Goal: Task Accomplishment & Management: Manage account settings

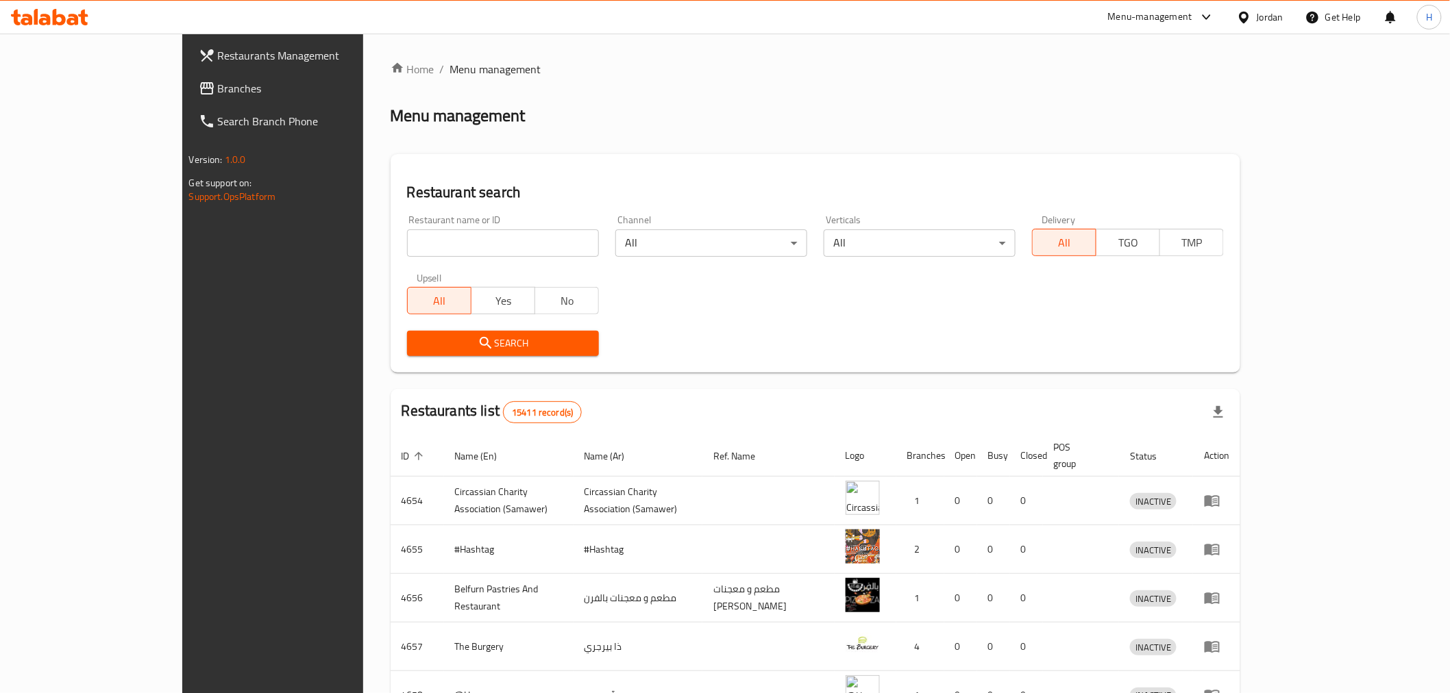
click at [218, 90] on span "Branches" at bounding box center [315, 88] width 195 height 16
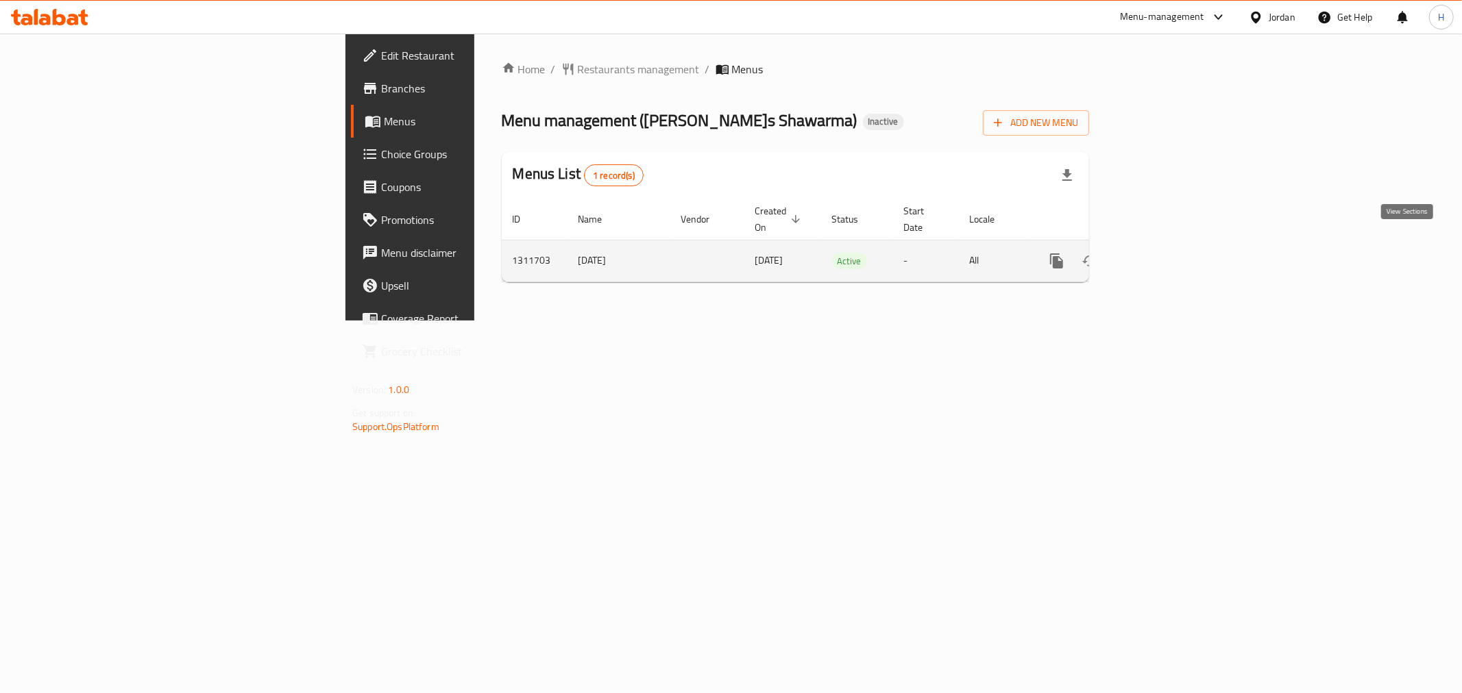
click at [1172, 255] on link "enhanced table" at bounding box center [1155, 261] width 33 height 33
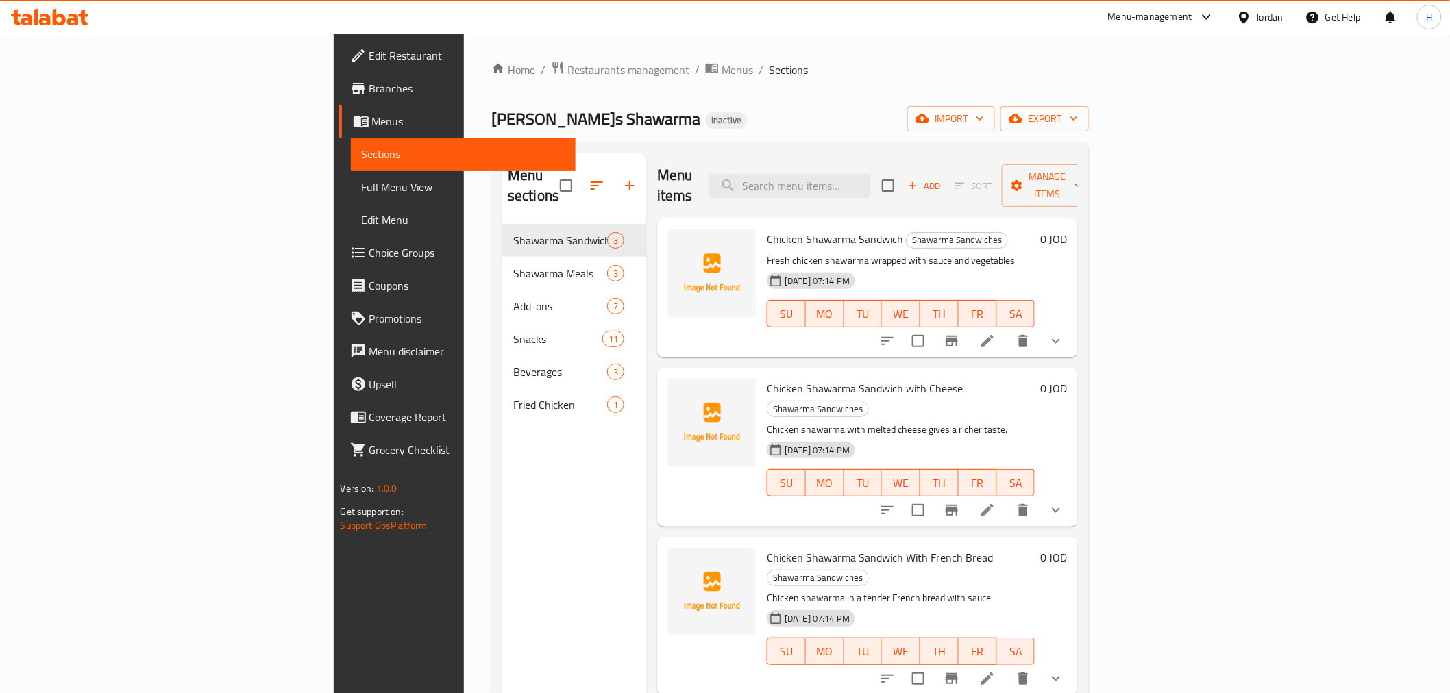
click at [362, 180] on span "Full Menu View" at bounding box center [463, 187] width 203 height 16
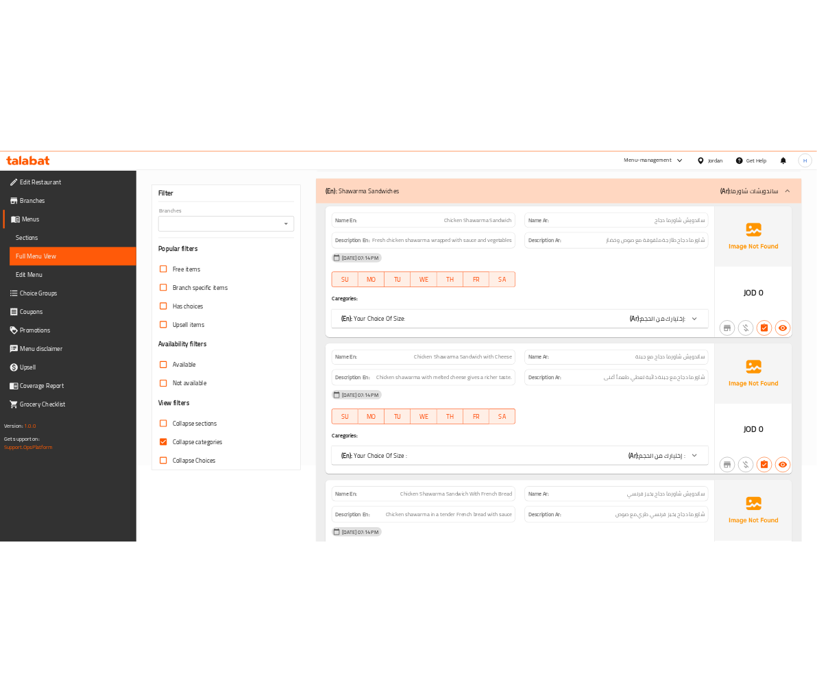
scroll to position [152, 0]
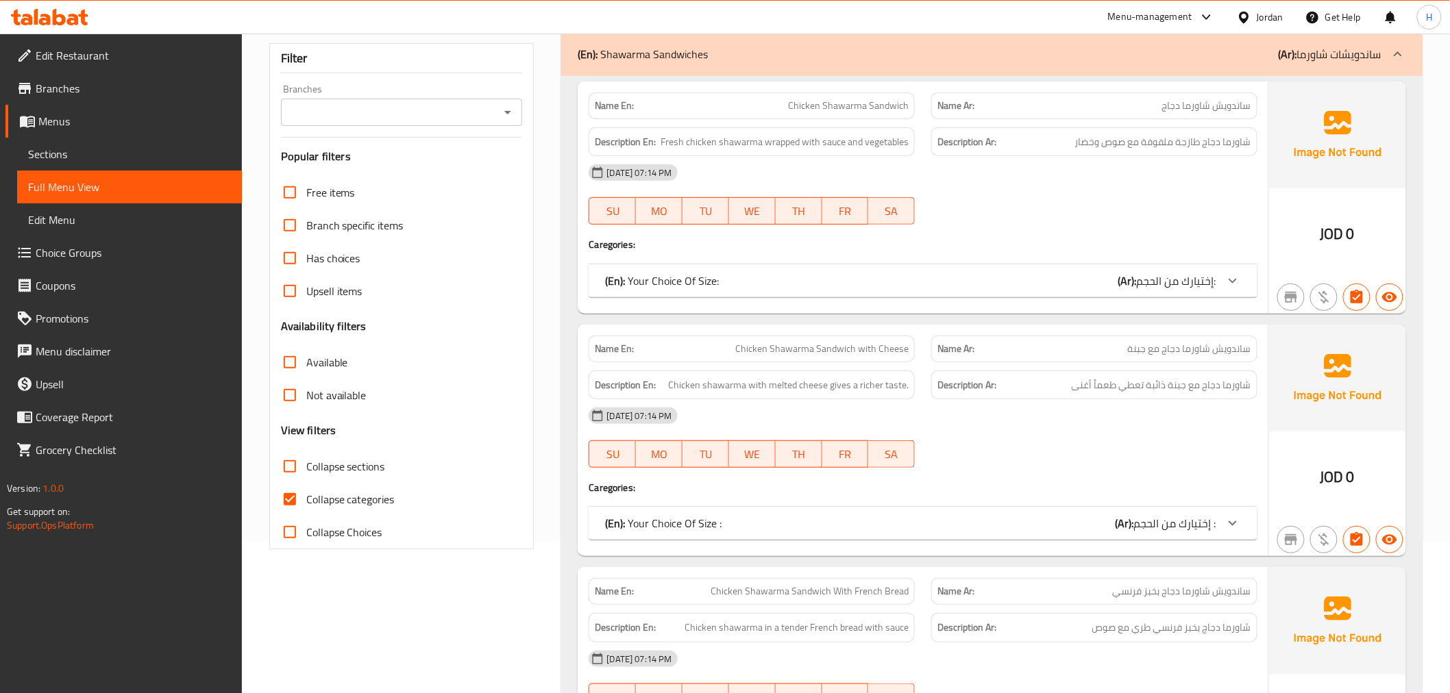
click at [326, 491] on span "Collapse categories" at bounding box center [350, 499] width 88 height 16
click at [306, 489] on input "Collapse categories" at bounding box center [289, 499] width 33 height 33
checkbox input "false"
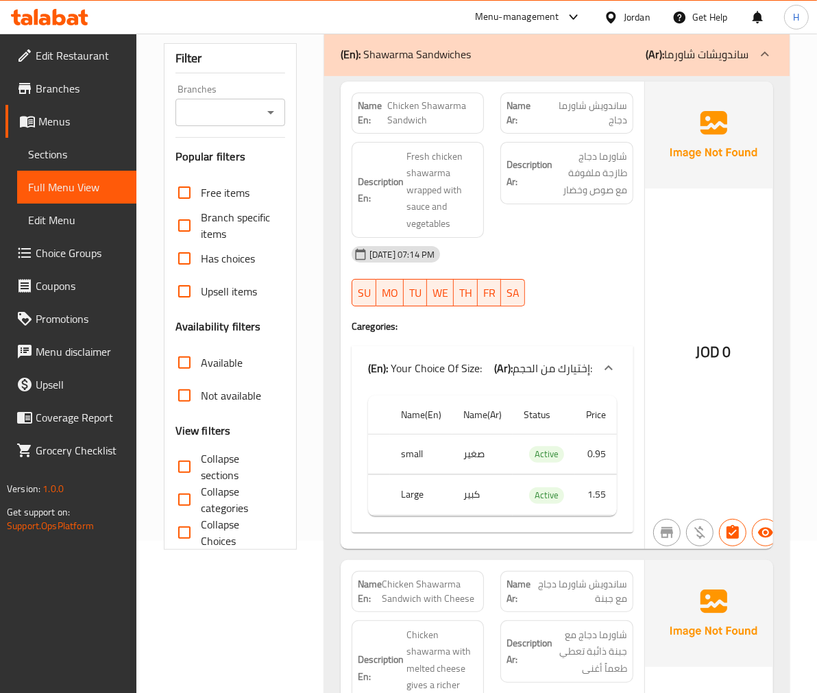
click at [190, 462] on input "Collapse sections" at bounding box center [184, 466] width 33 height 33
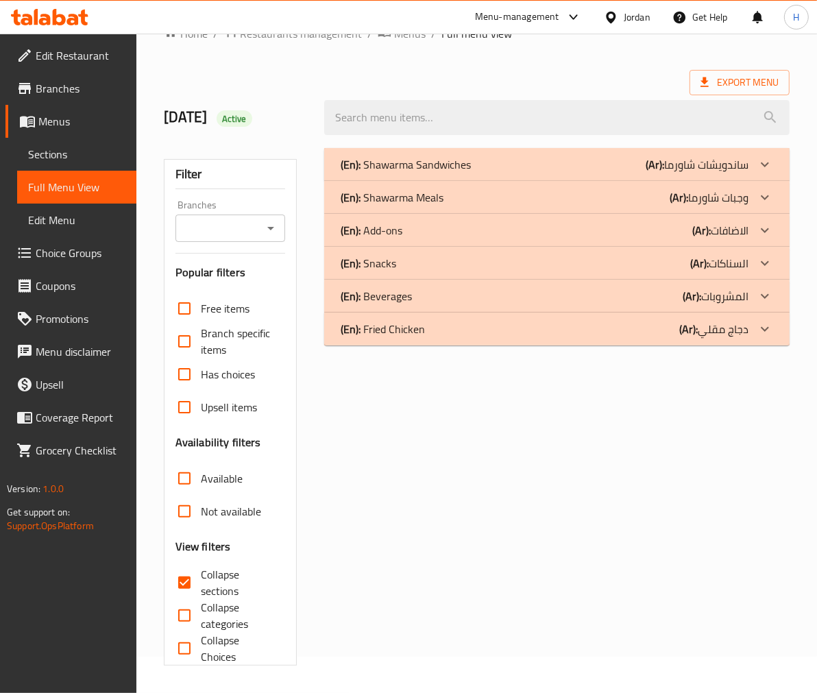
scroll to position [36, 0]
click at [186, 580] on input "Collapse sections" at bounding box center [184, 582] width 33 height 33
checkbox input "false"
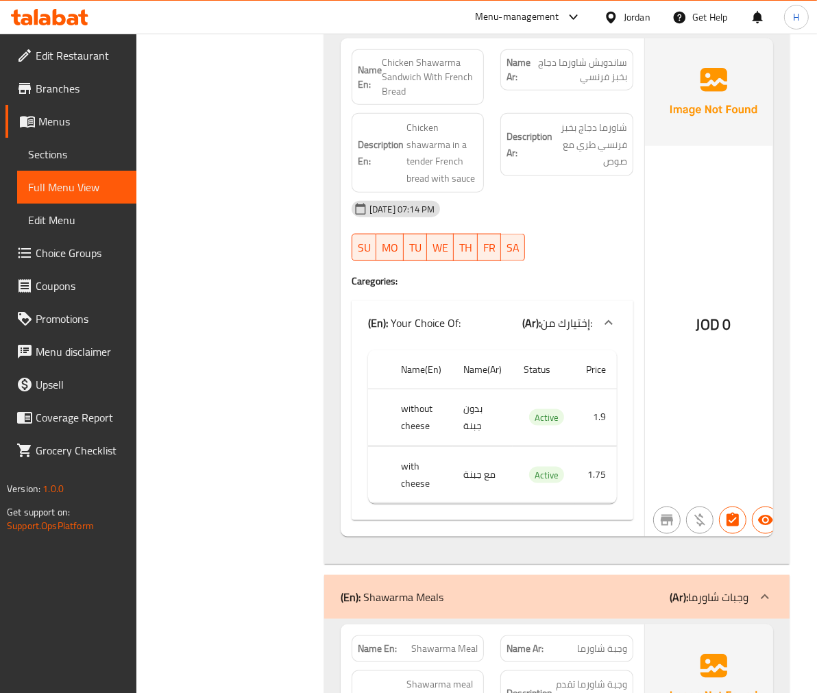
scroll to position [1065, 0]
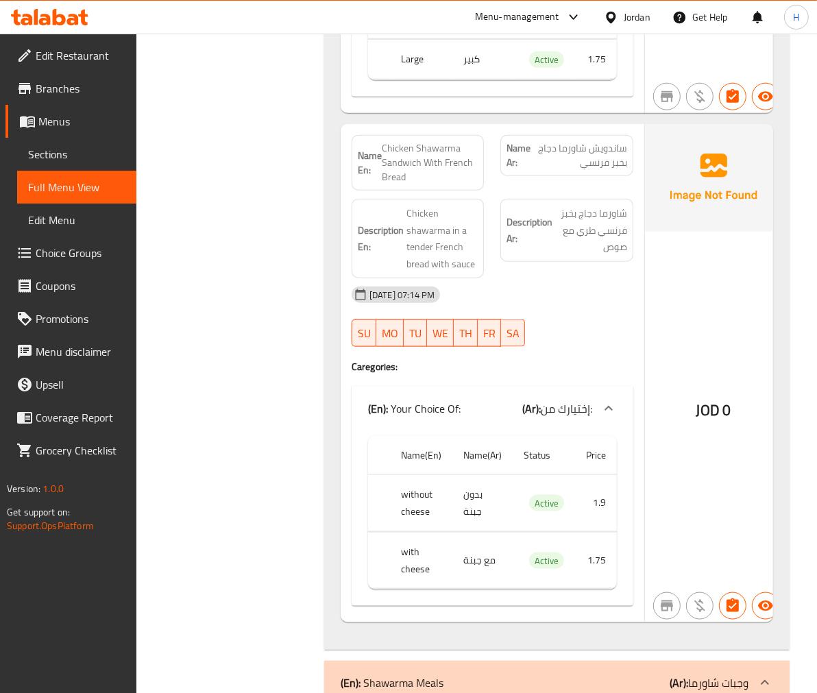
click at [389, 145] on span "Chicken Shawarma Sandwich With French Bread" at bounding box center [430, 162] width 97 height 43
copy span "Chicken Shawarma Sandwich With French Bread"
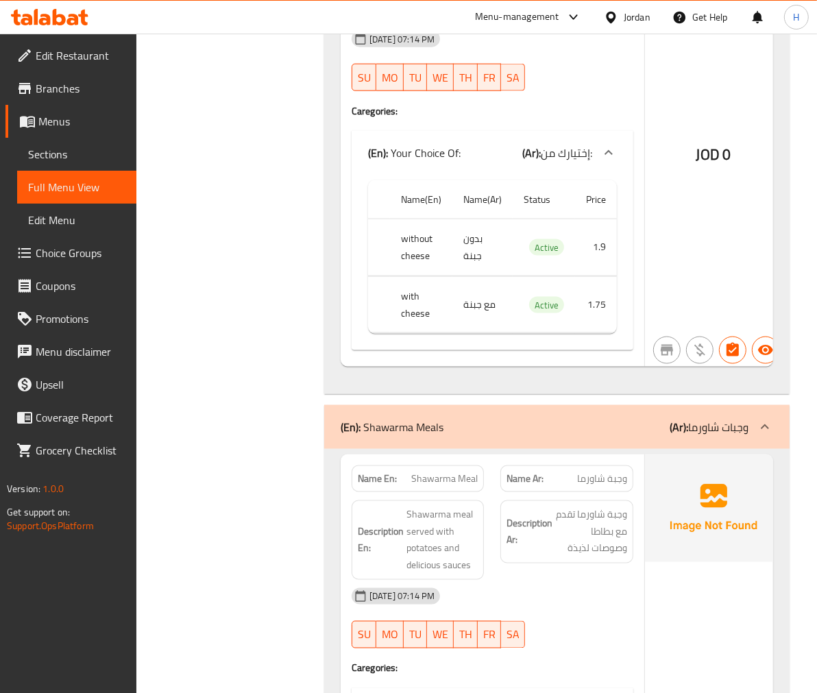
scroll to position [1471, 0]
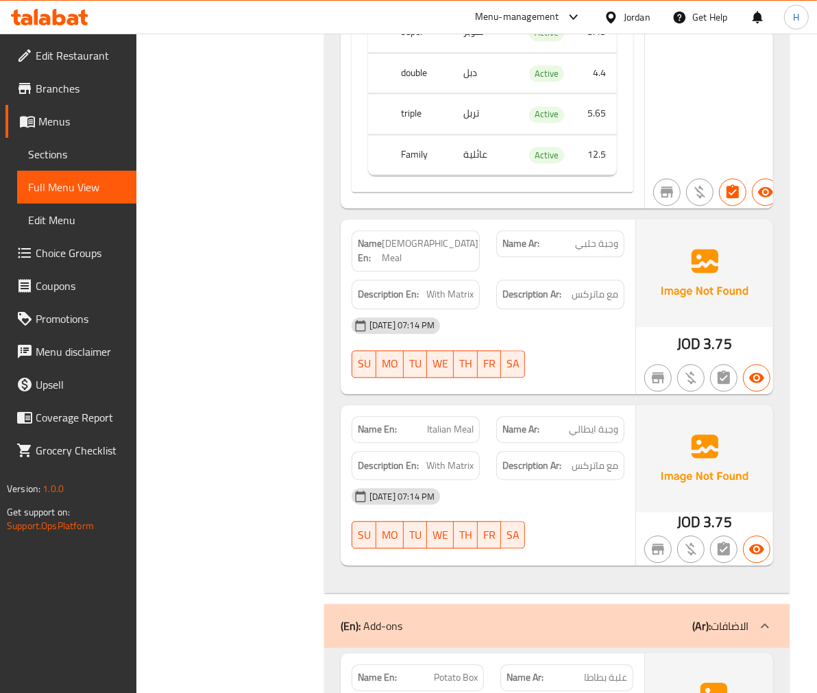
scroll to position [2132, 0]
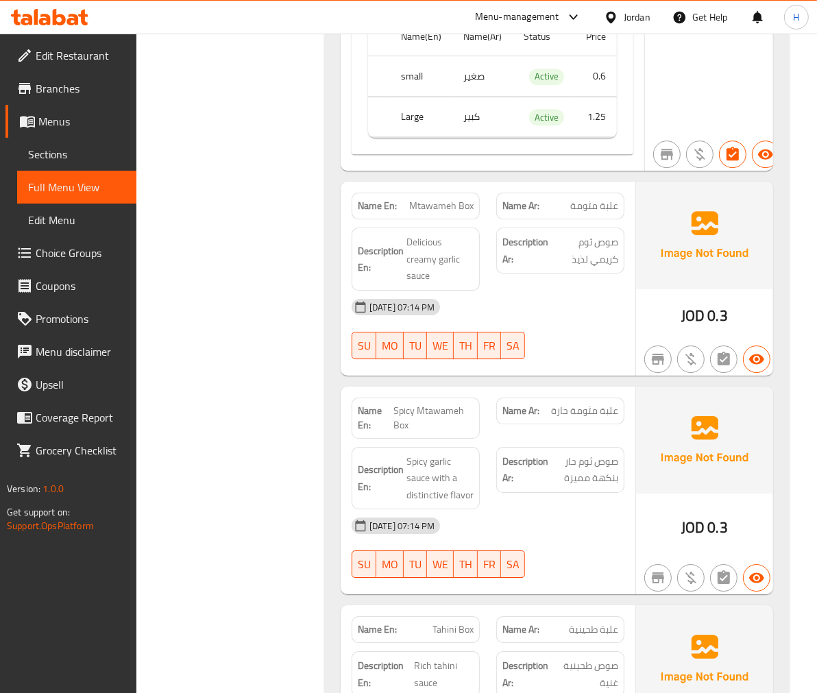
scroll to position [3045, 0]
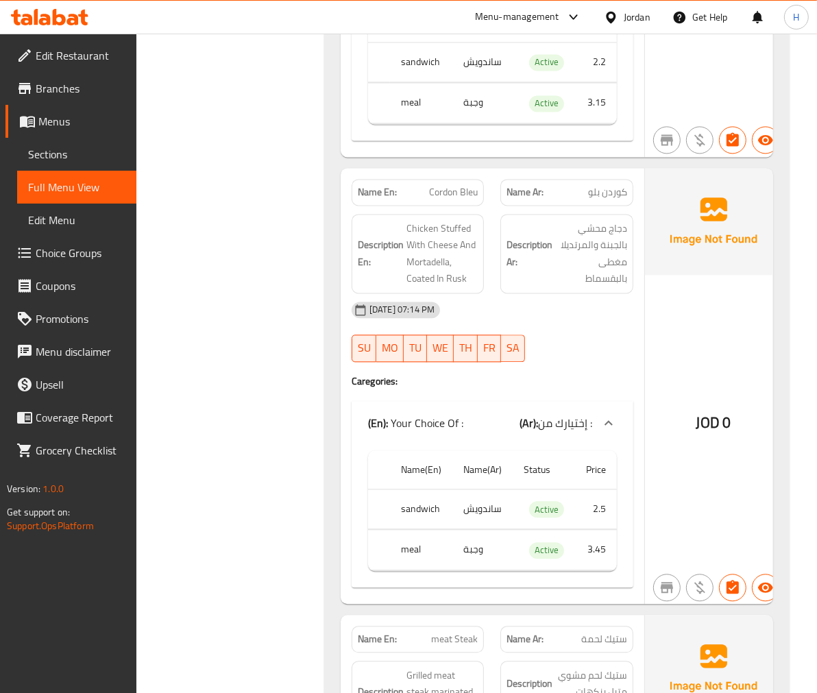
scroll to position [5684, 0]
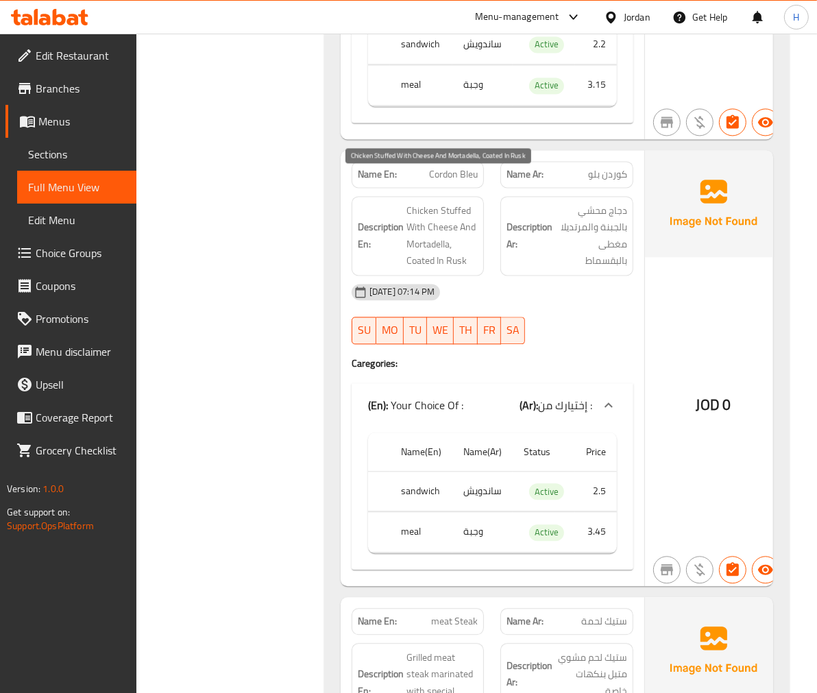
click at [456, 233] on span "Chicken Stuffed With Cheese And Mortadella, Coated In Rusk" at bounding box center [442, 235] width 72 height 67
click at [449, 230] on span "Chicken Stuffed With Cheese And Mortadella, Coated In Rusk" at bounding box center [442, 235] width 72 height 67
click at [448, 167] on span "Cordon Bleu" at bounding box center [453, 174] width 49 height 14
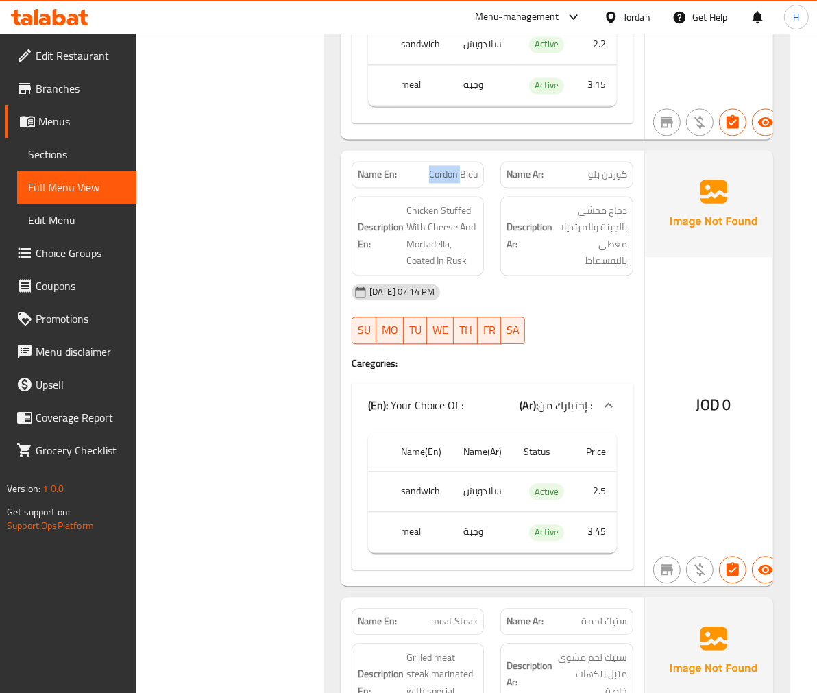
click at [448, 167] on span "Cordon Bleu" at bounding box center [453, 174] width 49 height 14
copy span "Cordon Bleu"
click at [449, 232] on span "Chicken Stuffed With Cheese And Mortadella, Coated In Rusk" at bounding box center [442, 235] width 72 height 67
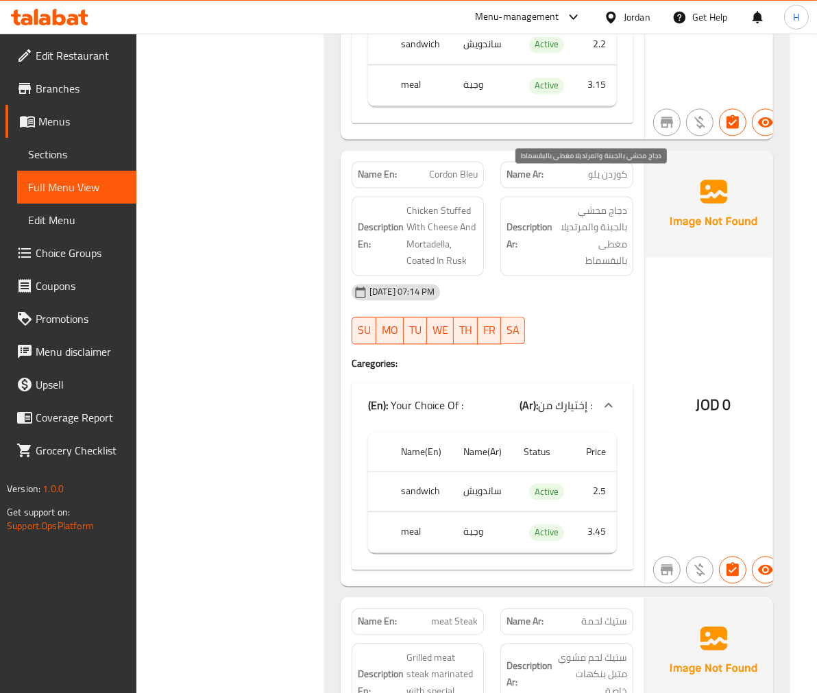
click at [611, 230] on span "دجاج محشي بالجبنة والمرتديلا مغطى بالبقسماط" at bounding box center [591, 235] width 72 height 67
copy span "بالبقسماط"
click at [461, 167] on span "Cordon Bleu" at bounding box center [453, 174] width 49 height 14
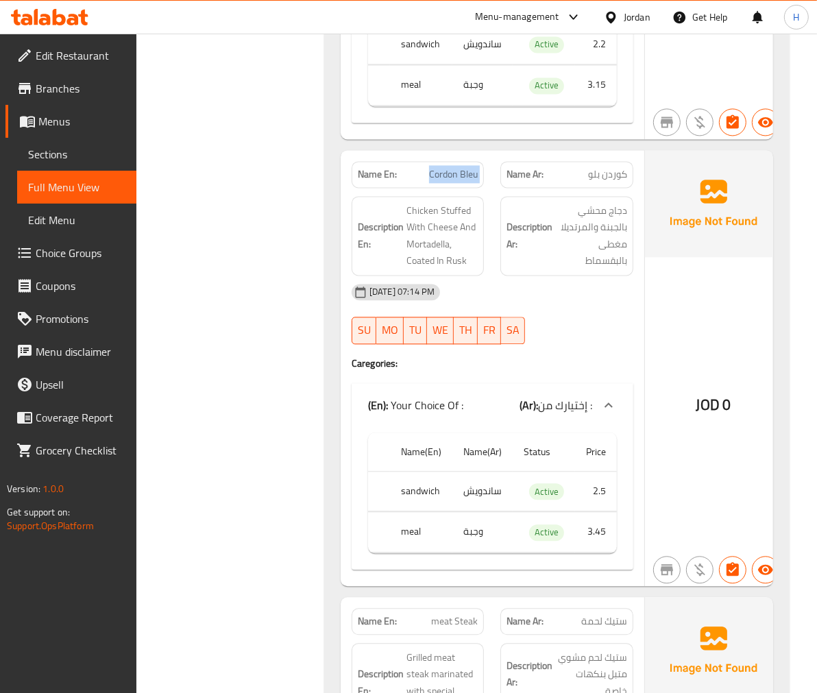
click at [461, 167] on span "Cordon Bleu" at bounding box center [453, 174] width 49 height 14
copy span "Cordon Bleu"
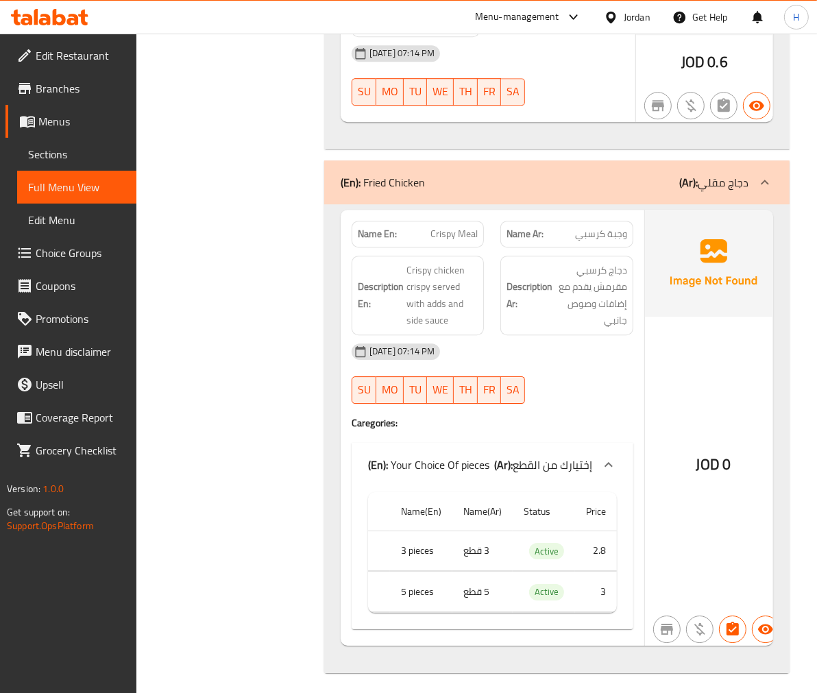
scroll to position [10253, 0]
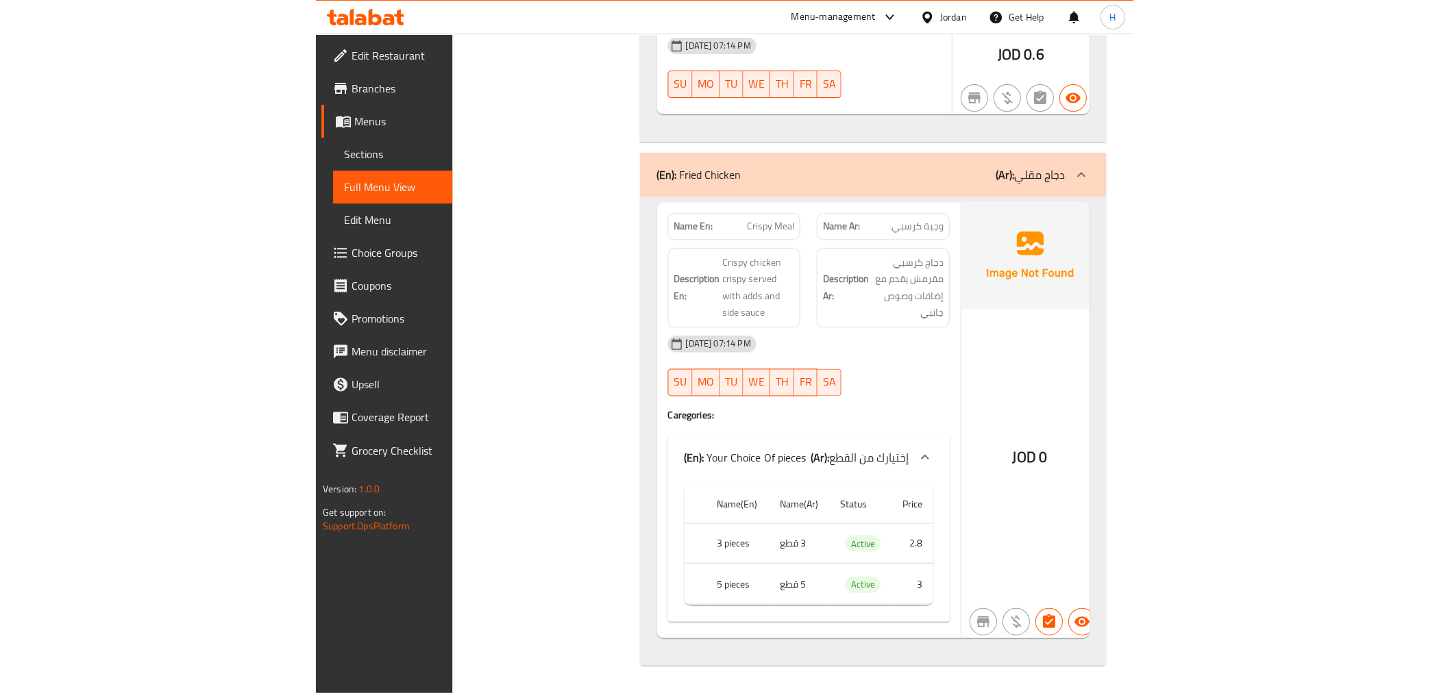
scroll to position [8616, 0]
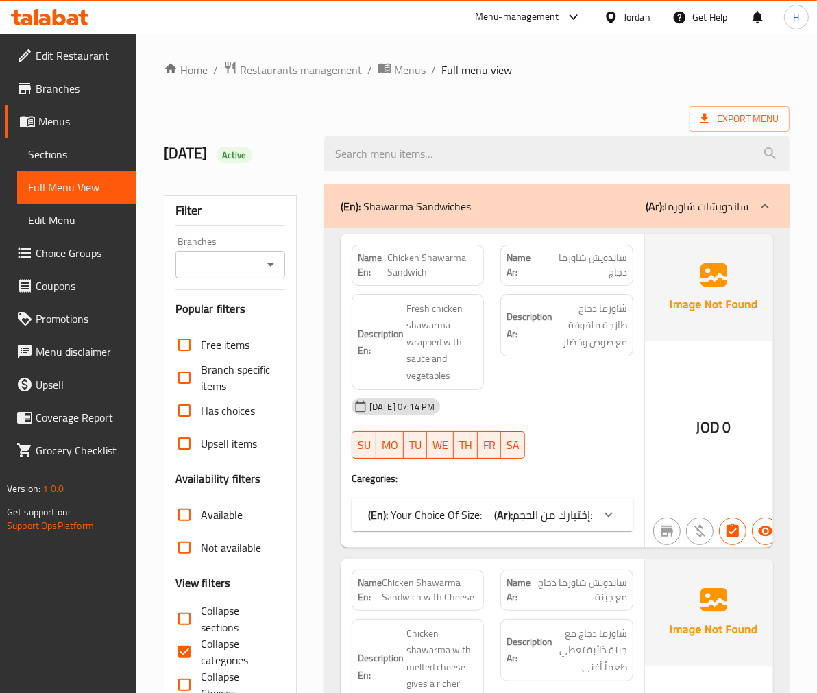
click at [86, 162] on link "Sections" at bounding box center [76, 154] width 119 height 33
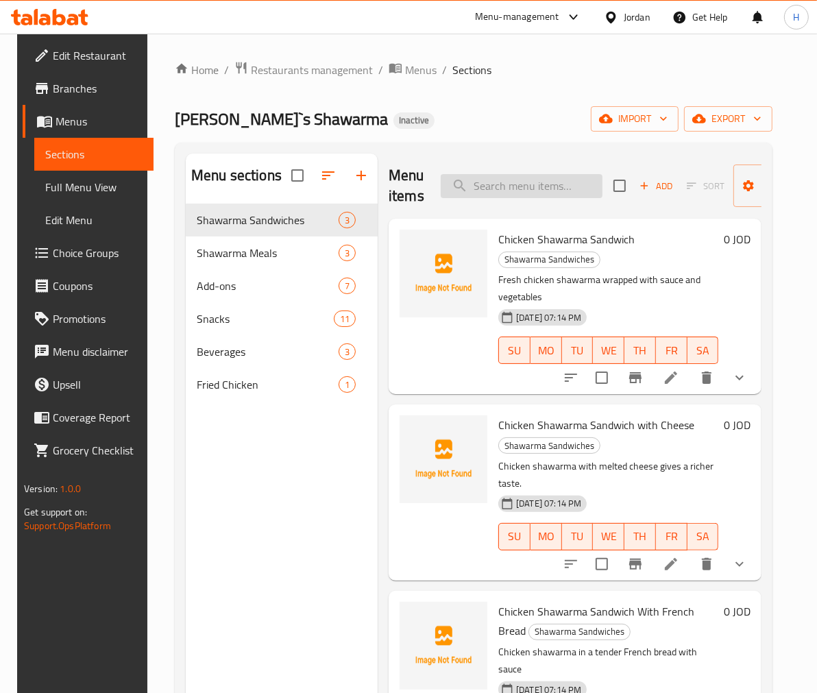
click at [519, 186] on input "search" at bounding box center [522, 186] width 162 height 24
paste input "Chicken Shawarma Sandwich With French Bread"
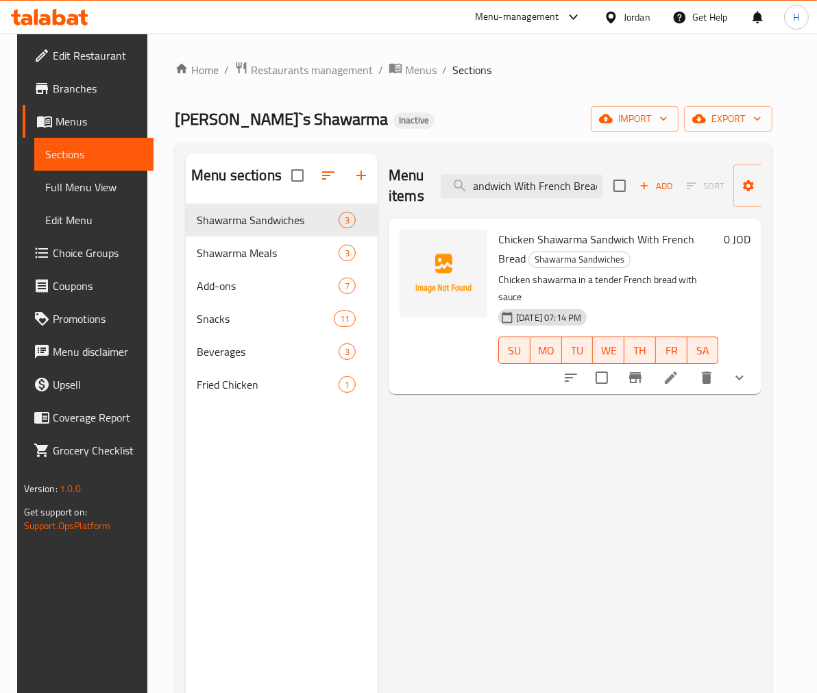
type input "Chicken Shawarma Sandwich With French Bread"
click at [723, 365] on button "delete" at bounding box center [706, 377] width 33 height 33
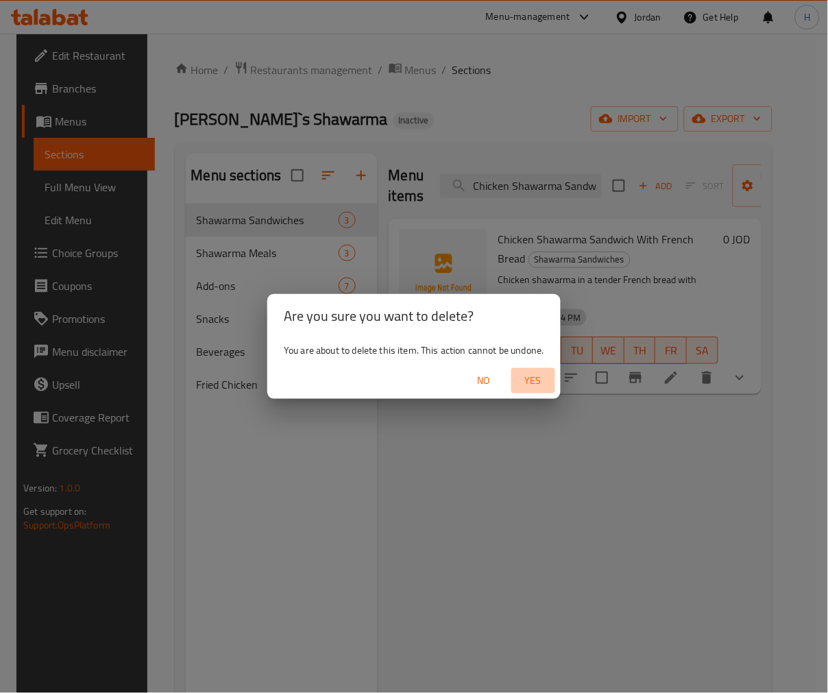
click at [526, 381] on span "Yes" at bounding box center [533, 380] width 33 height 17
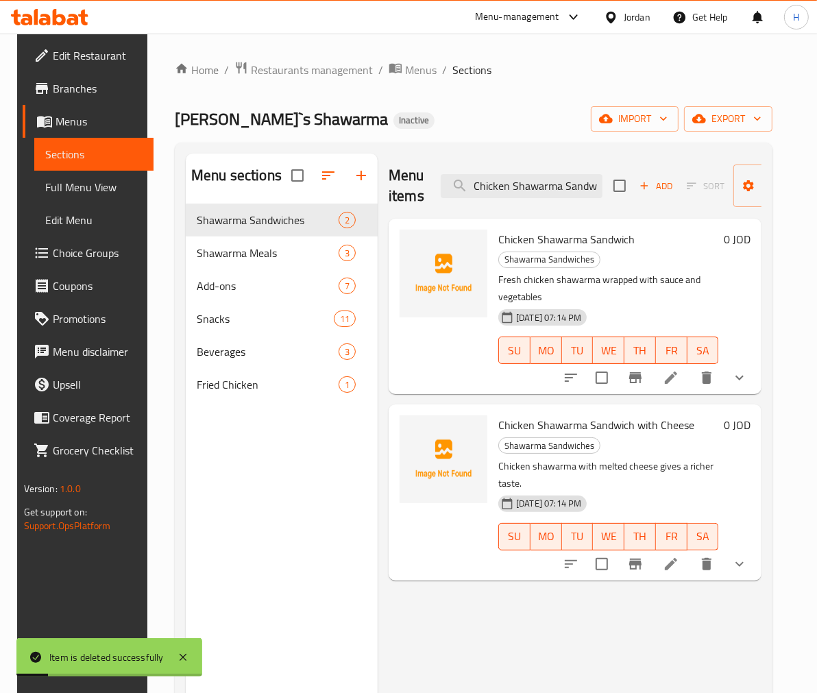
click at [91, 192] on span "Full Menu View" at bounding box center [93, 187] width 97 height 16
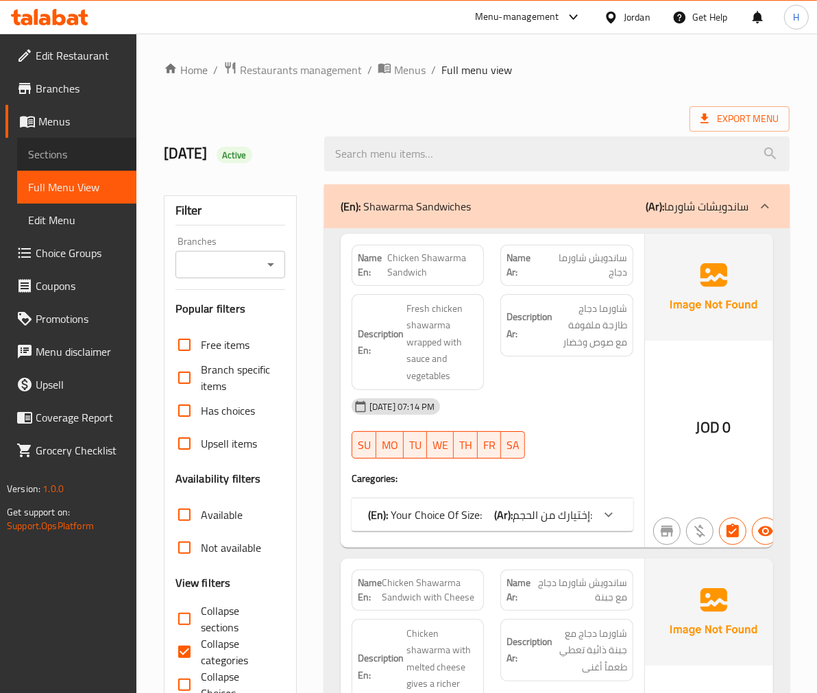
click at [78, 144] on link "Sections" at bounding box center [76, 154] width 119 height 33
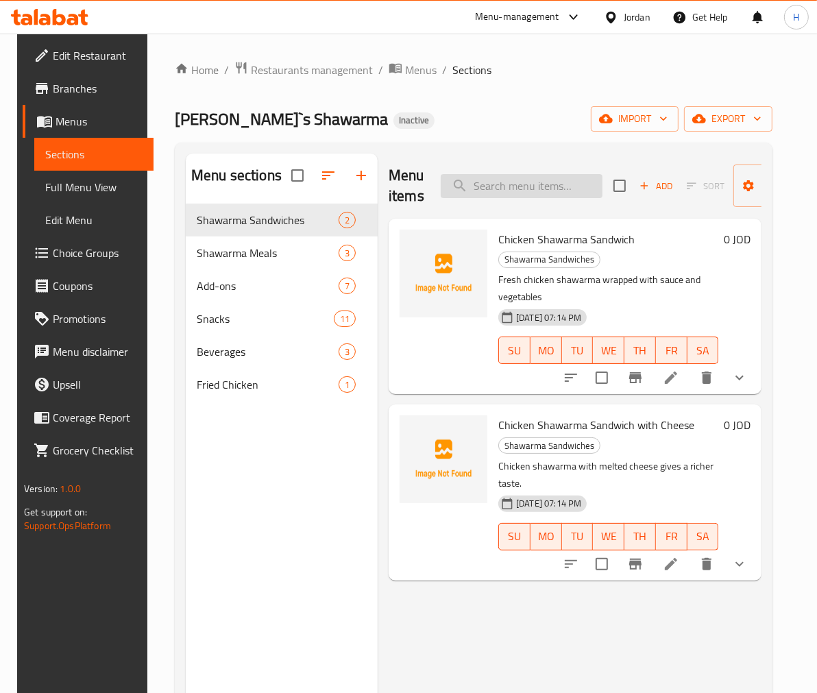
click at [552, 181] on input "search" at bounding box center [522, 186] width 162 height 24
paste input "Cordon Bleu"
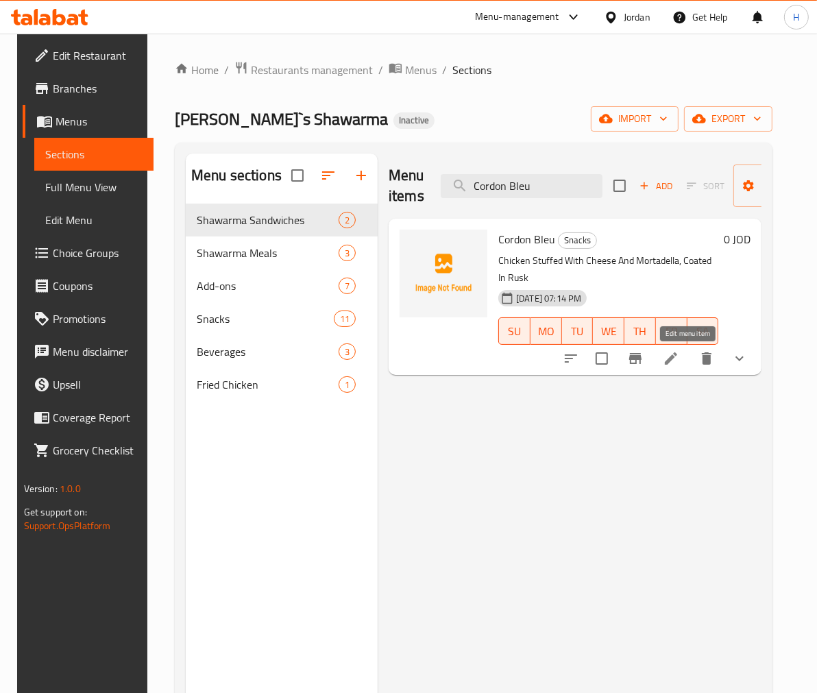
type input "Cordon Bleu"
click at [679, 354] on icon at bounding box center [671, 358] width 16 height 16
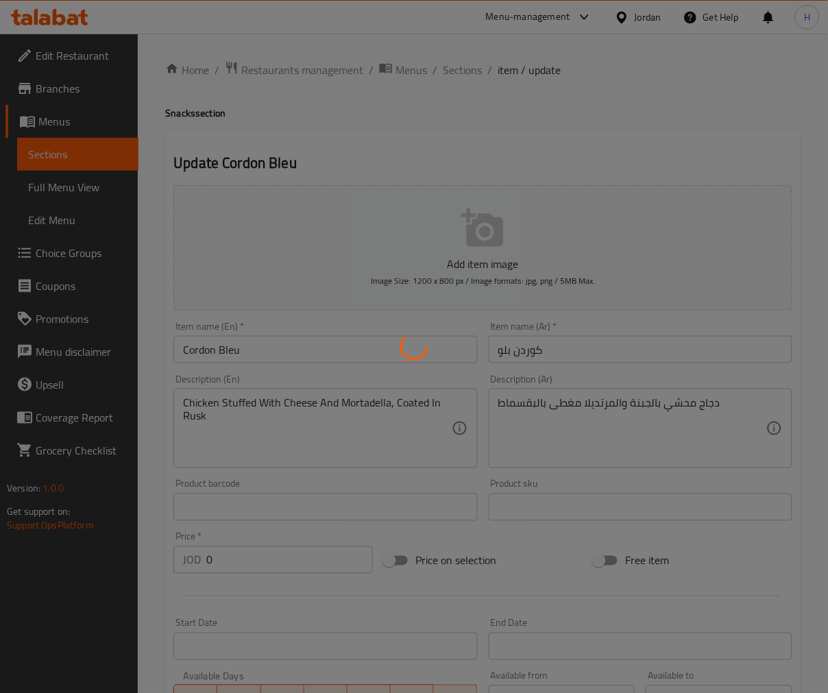
type input "إختيارك من :"
type input "1"
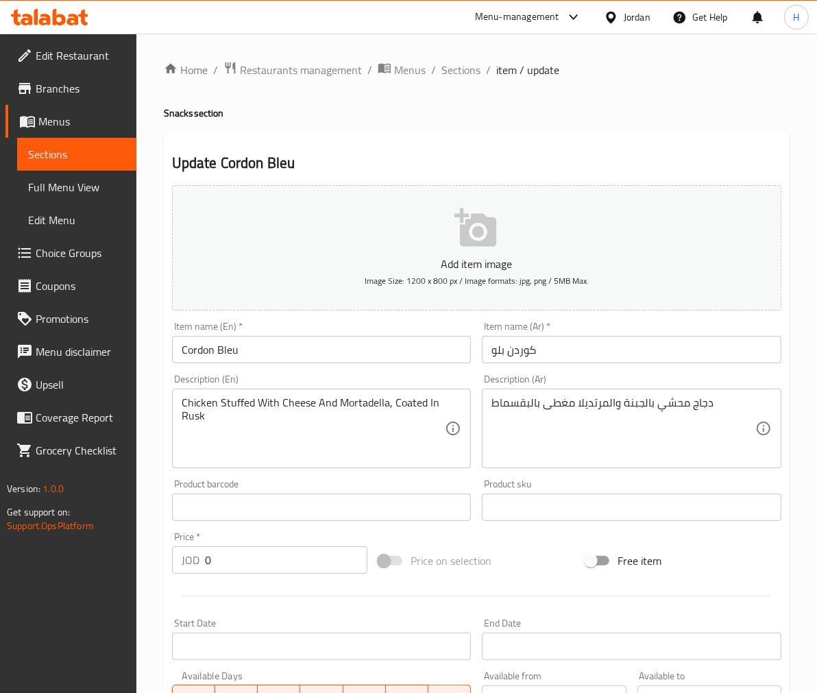
click at [611, 408] on textarea "دجاج محشي بالجبنة والمرتديلا مغطى بالبقسماط" at bounding box center [623, 428] width 264 height 65
click at [195, 417] on textarea "Chicken Stuffed With Cheese And Mortadella, Coated In Rusk" at bounding box center [314, 428] width 264 height 65
paste textarea "breadcrumbs"
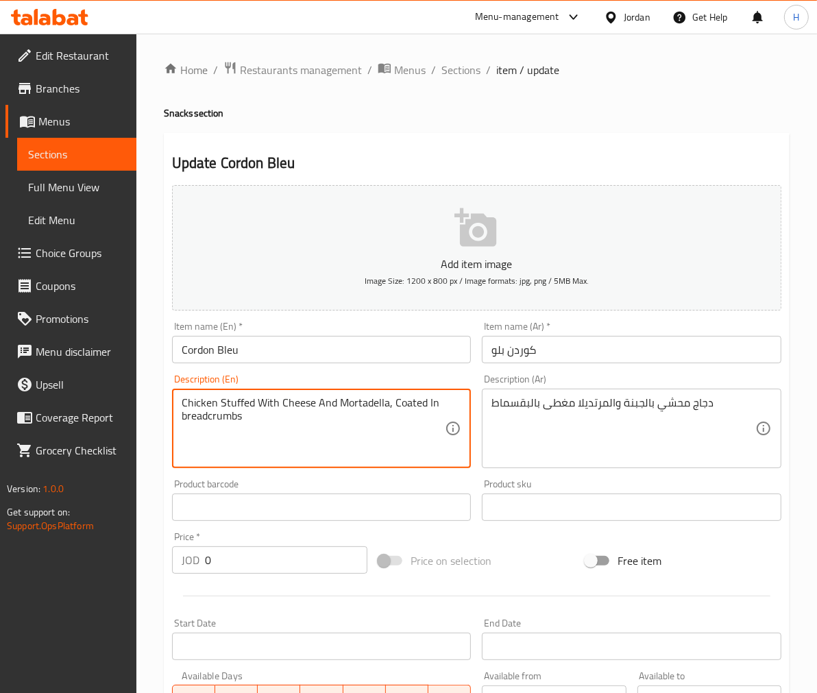
type textarea "Chicken Stuffed With Cheese And Mortadella, Coated In breadcrumbs"
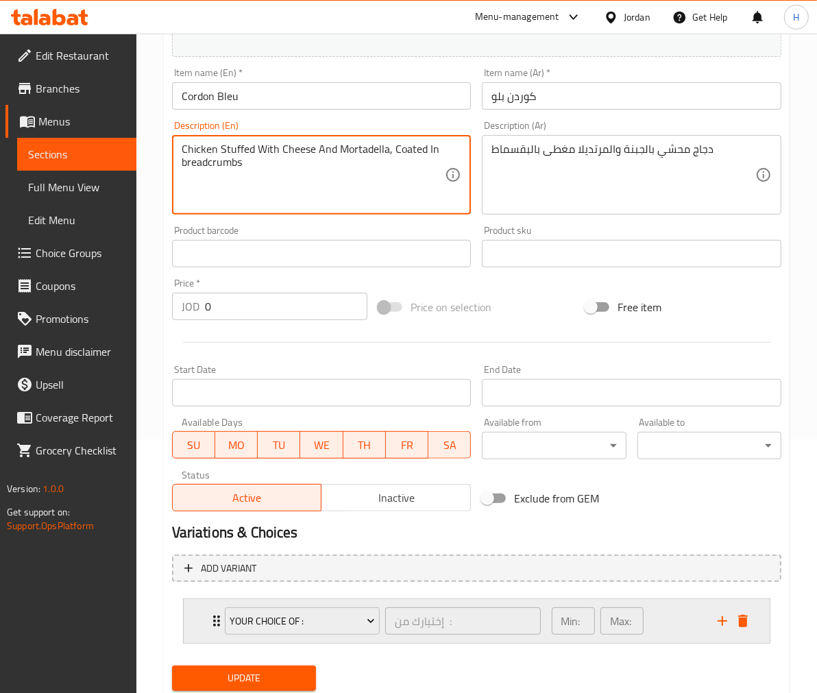
scroll to position [297, 0]
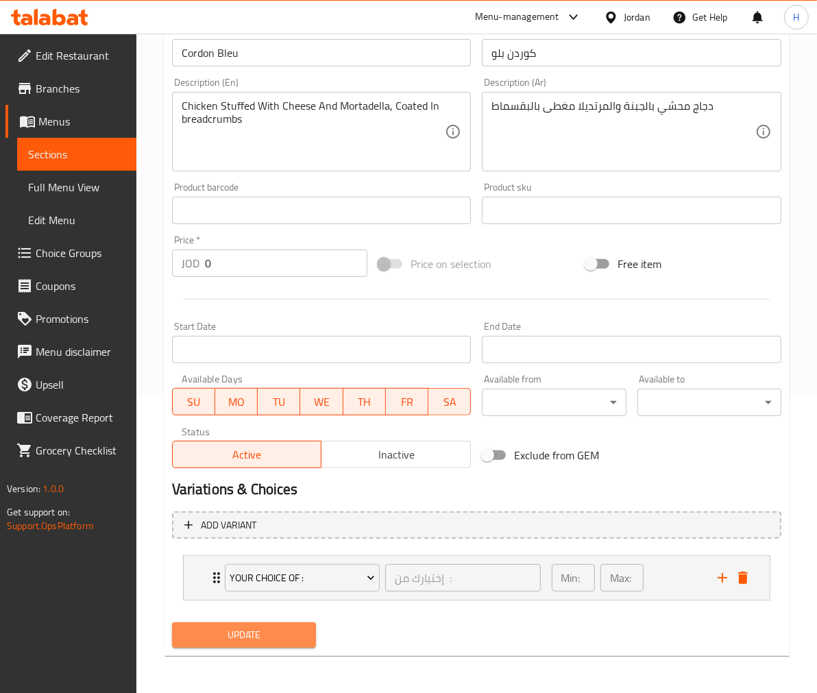
click at [288, 624] on button "Update" at bounding box center [244, 634] width 144 height 25
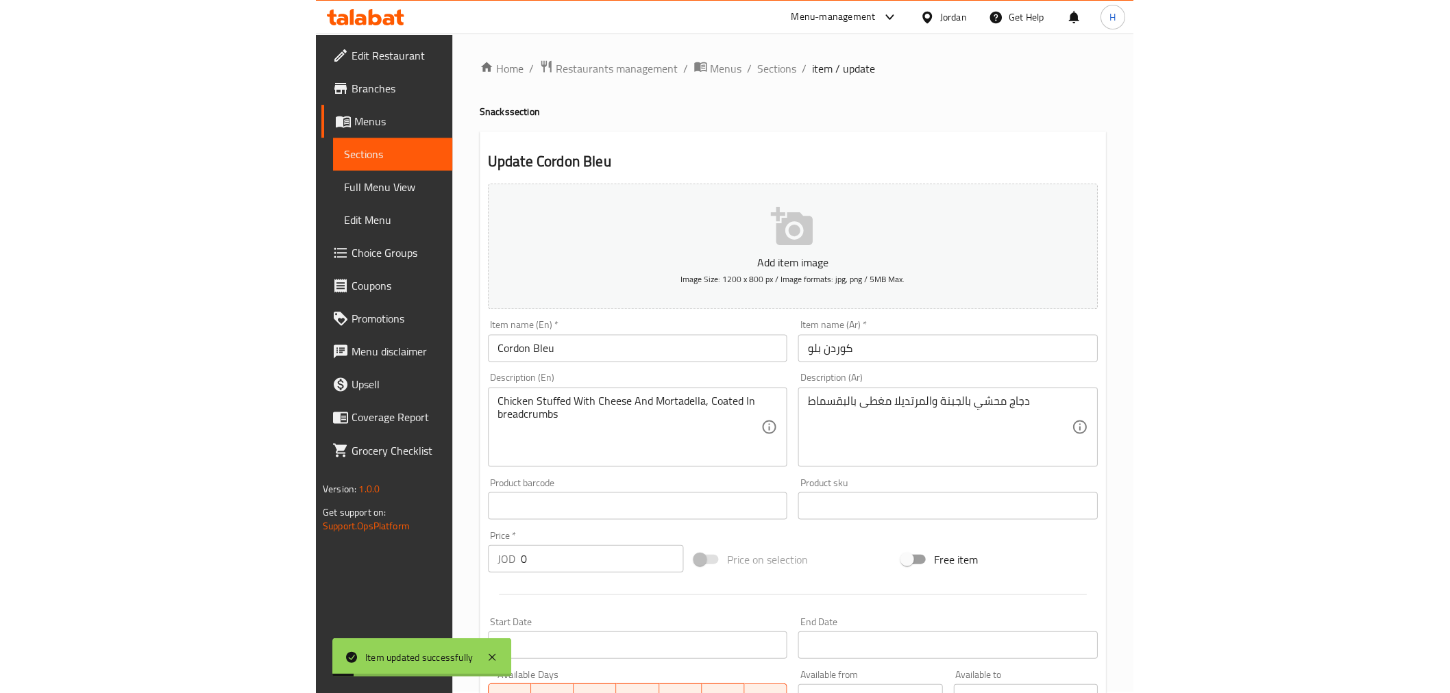
scroll to position [0, 0]
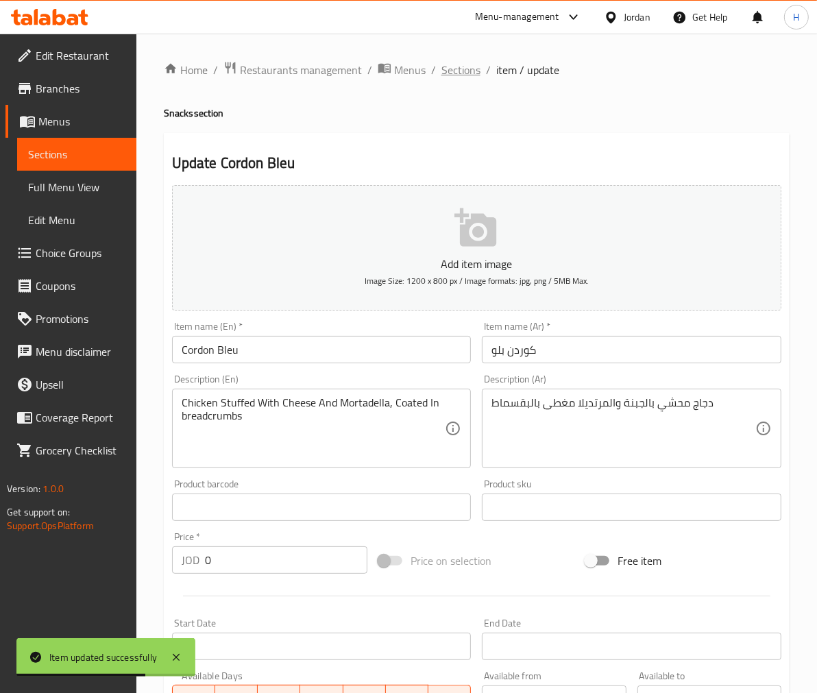
click at [456, 79] on div "Home / Restaurants management / Menus / Sections / item / update Snacks section…" at bounding box center [477, 512] width 626 height 902
click at [456, 73] on span "Sections" at bounding box center [460, 70] width 39 height 16
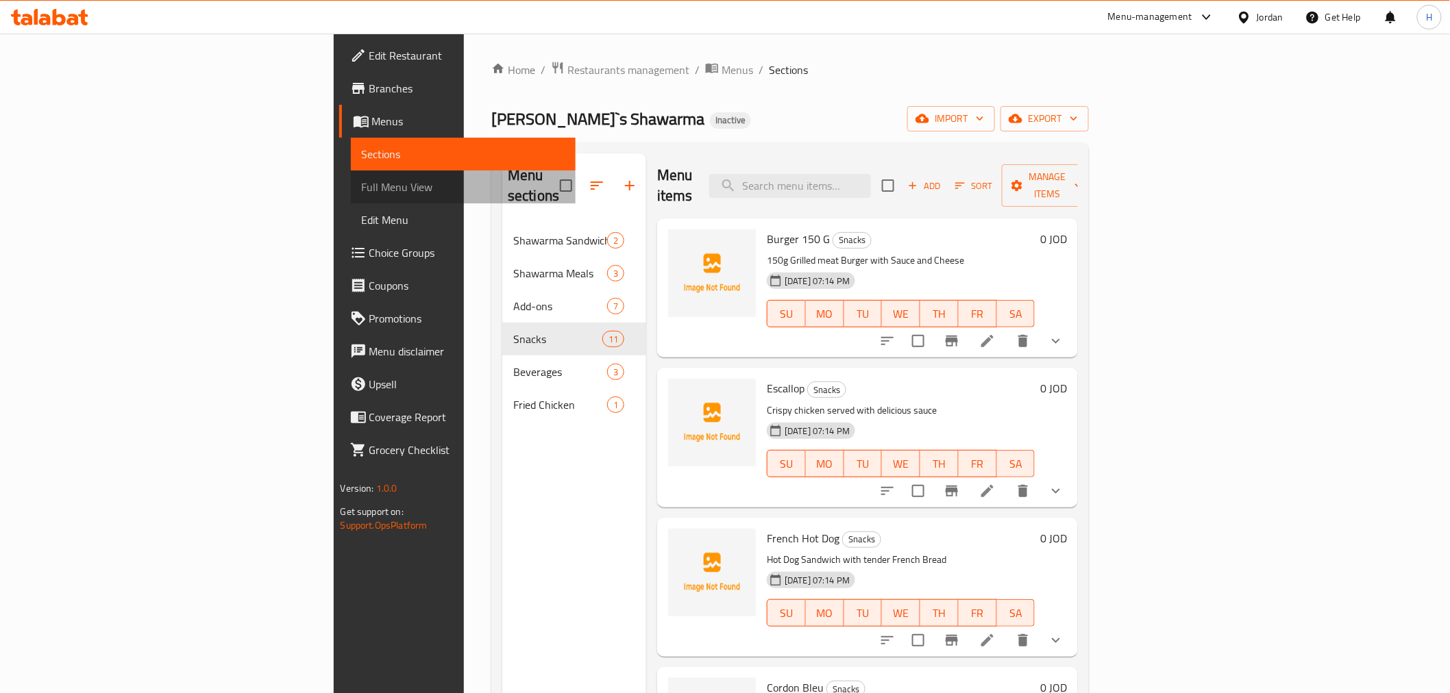
click at [362, 194] on span "Full Menu View" at bounding box center [463, 187] width 203 height 16
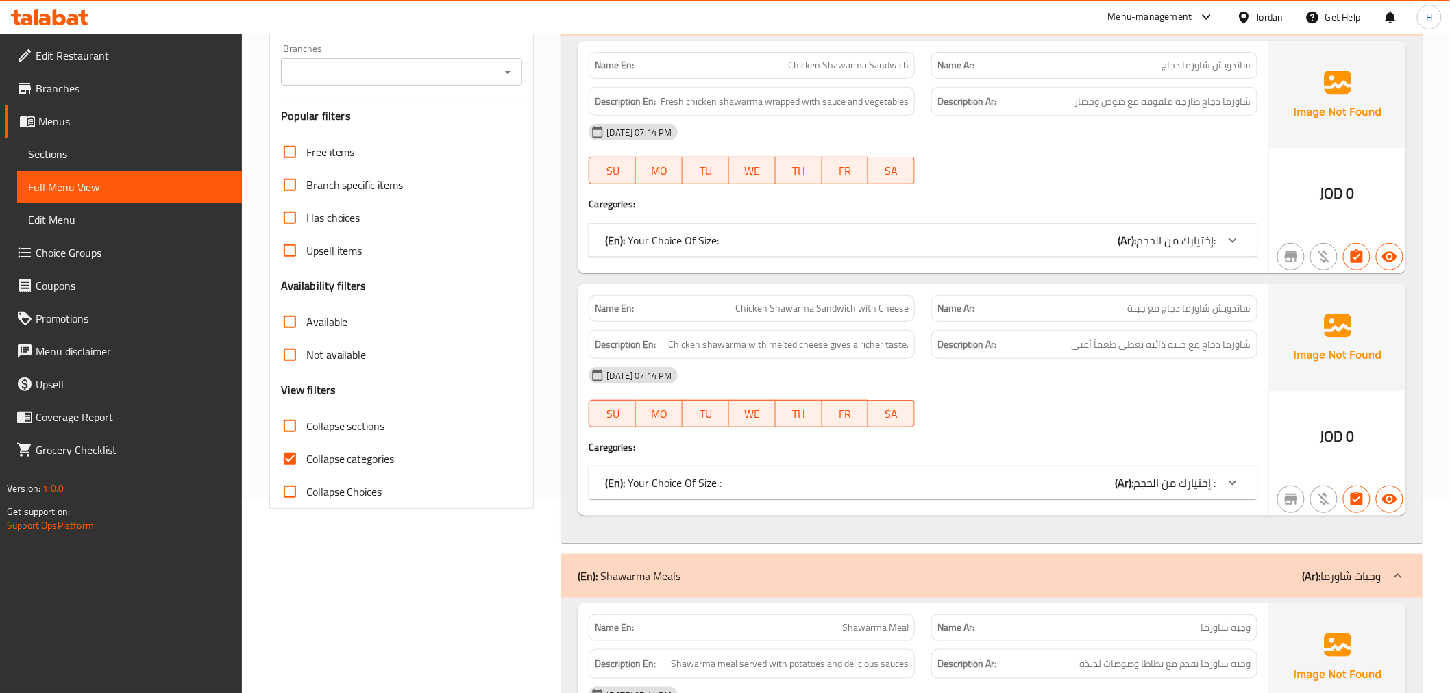
scroll to position [203, 0]
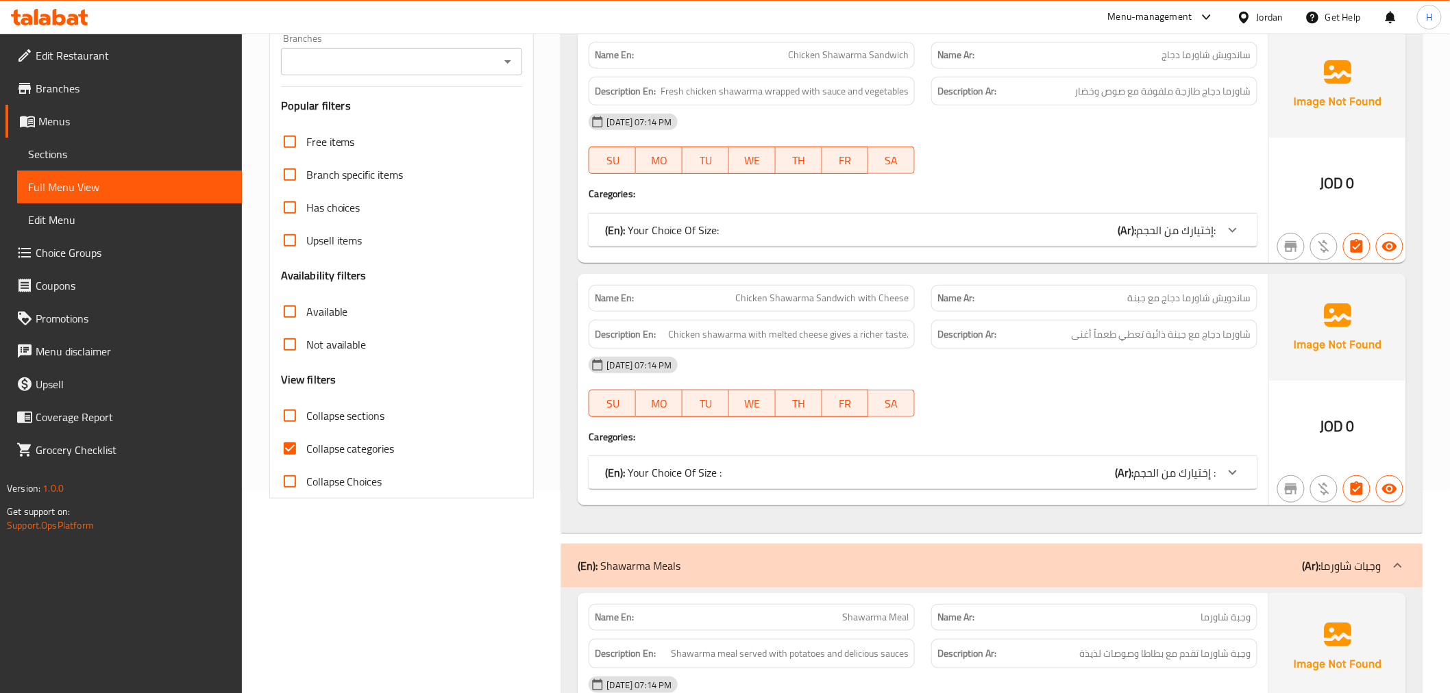
click at [326, 453] on span "Collapse categories" at bounding box center [350, 449] width 88 height 16
click at [306, 453] on input "Collapse categories" at bounding box center [289, 448] width 33 height 33
checkbox input "false"
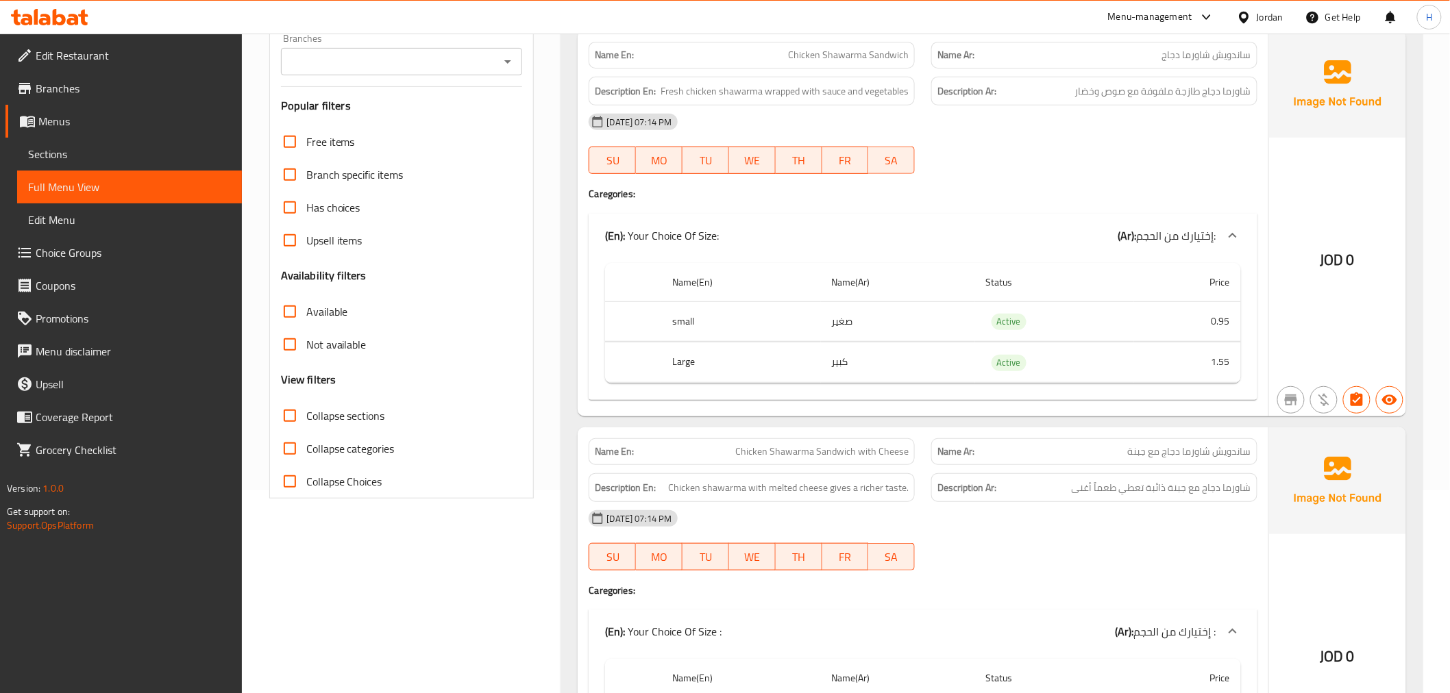
scroll to position [0, 0]
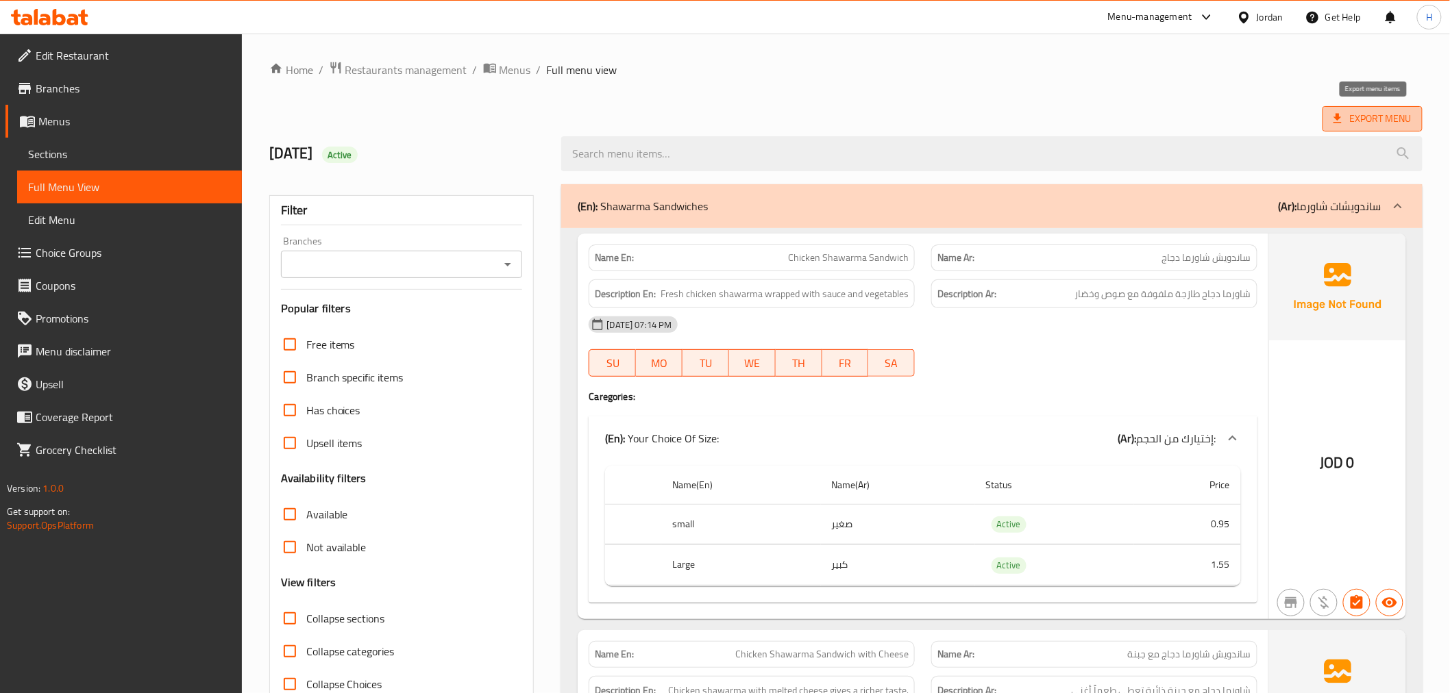
click at [816, 117] on icon at bounding box center [1338, 119] width 14 height 14
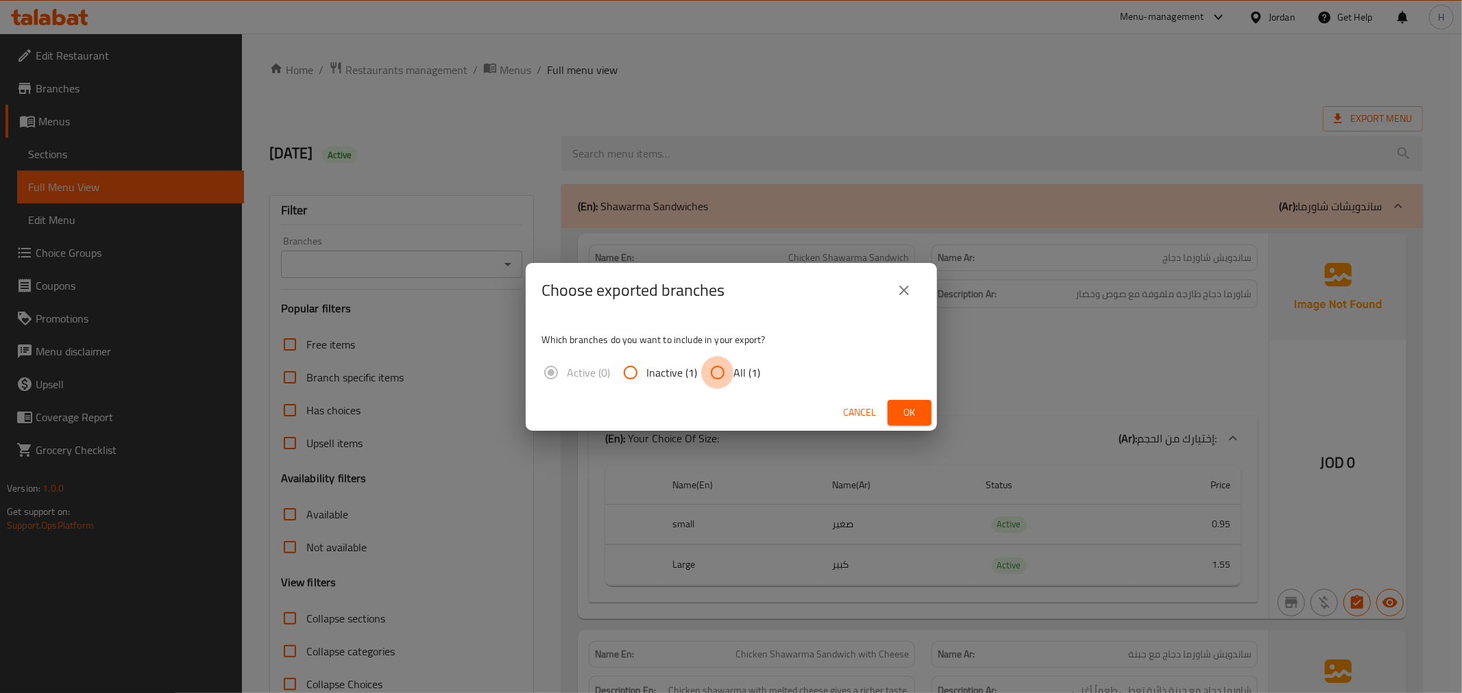
click at [719, 371] on input "All (1)" at bounding box center [717, 372] width 33 height 33
radio input "true"
click at [816, 407] on button "Ok" at bounding box center [909, 412] width 44 height 25
